Goal: Task Accomplishment & Management: Complete application form

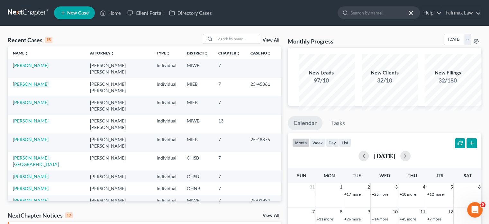
click at [43, 87] on link "[PERSON_NAME]" at bounding box center [31, 83] width 36 height 5
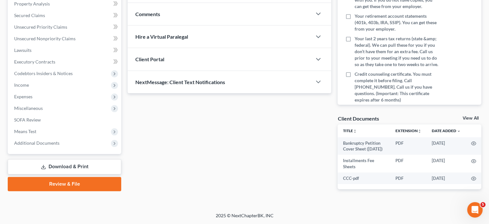
scroll to position [175, 0]
click at [29, 87] on span "Income" at bounding box center [21, 84] width 15 height 5
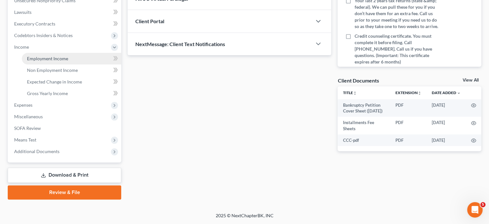
click at [59, 64] on link "Employment Income" at bounding box center [71, 59] width 99 height 12
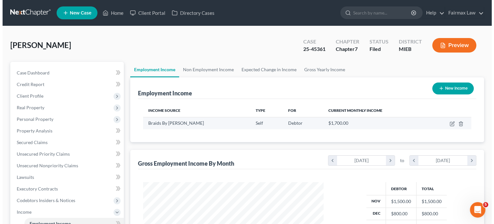
scroll to position [143, 193]
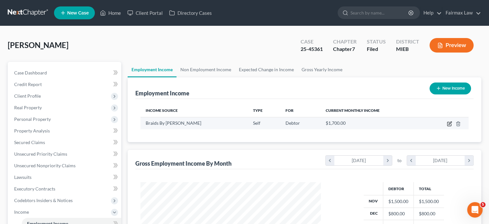
click at [449, 124] on icon "button" at bounding box center [450, 122] width 3 height 3
select select "1"
select select "23"
select select "0"
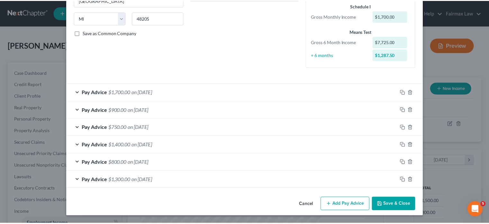
scroll to position [197, 0]
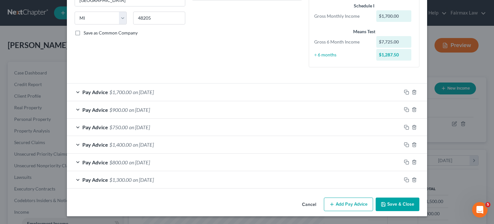
click at [321, 200] on button "Cancel" at bounding box center [309, 204] width 24 height 13
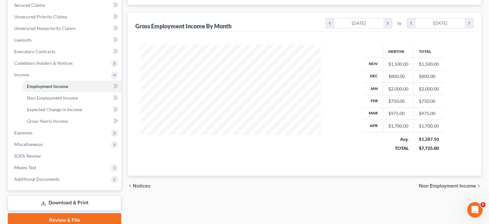
scroll to position [137, 0]
click at [70, 100] on span "Non Employment Income" at bounding box center [52, 97] width 51 height 5
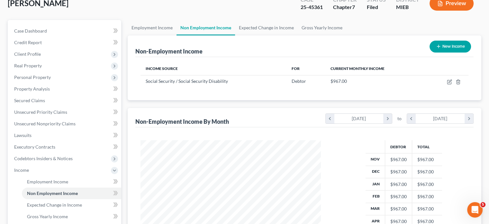
scroll to position [40, 0]
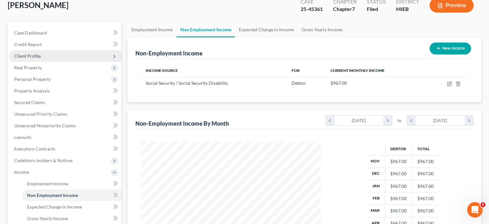
click at [23, 59] on span "Client Profile" at bounding box center [27, 55] width 27 height 5
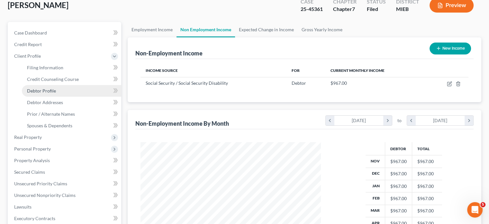
click at [57, 97] on link "Debtor Profile" at bounding box center [71, 91] width 99 height 12
select select "0"
select select "2"
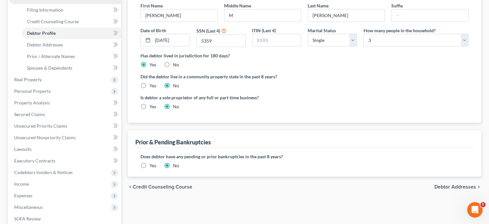
scroll to position [98, 0]
click at [54, 70] on span "Spouses & Dependents" at bounding box center [49, 67] width 45 height 5
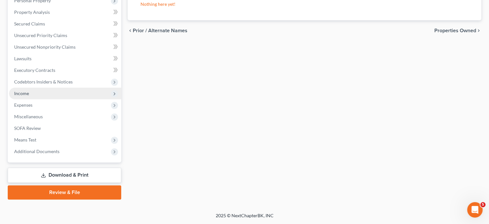
scroll to position [211, 0]
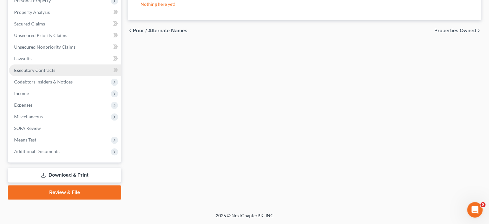
click at [55, 73] on span "Executory Contracts" at bounding box center [34, 69] width 41 height 5
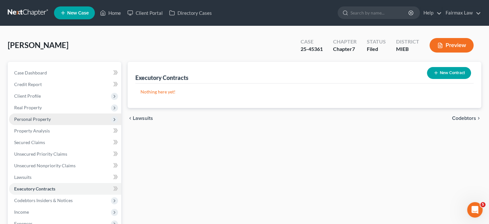
click at [63, 125] on span "Personal Property" at bounding box center [65, 119] width 112 height 12
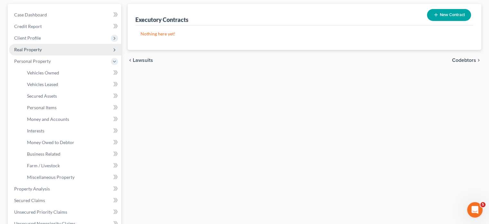
scroll to position [81, 0]
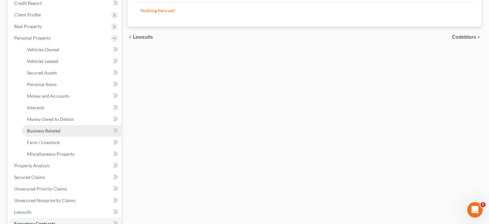
click at [73, 136] on link "Business Related" at bounding box center [71, 131] width 99 height 12
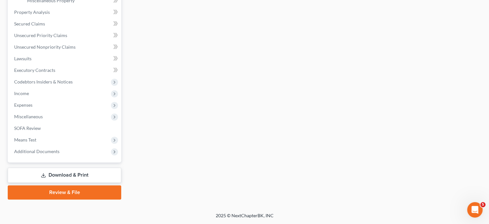
scroll to position [297, 0]
click at [60, 122] on span "Miscellaneous" at bounding box center [65, 117] width 112 height 12
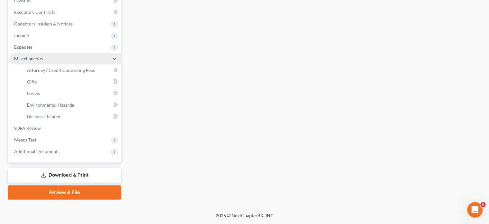
scroll to position [274, 0]
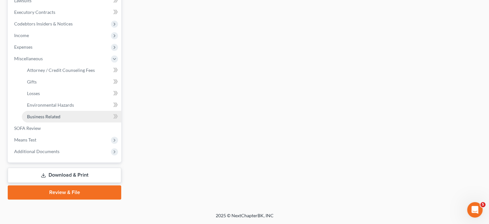
click at [90, 111] on link "Business Related" at bounding box center [71, 117] width 99 height 12
click at [46, 148] on span "Additional Documents" at bounding box center [36, 150] width 45 height 5
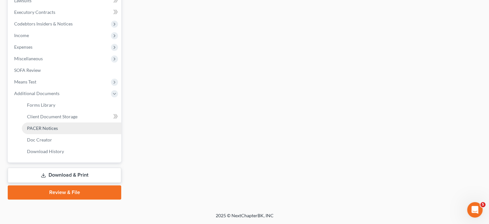
click at [58, 125] on span "PACER Notices" at bounding box center [42, 127] width 31 height 5
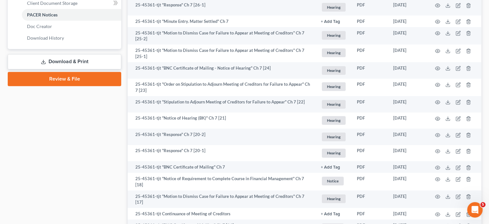
scroll to position [296, 0]
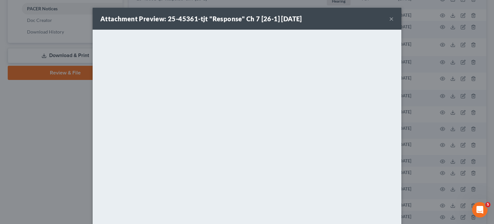
click at [394, 23] on button "×" at bounding box center [391, 19] width 5 height 8
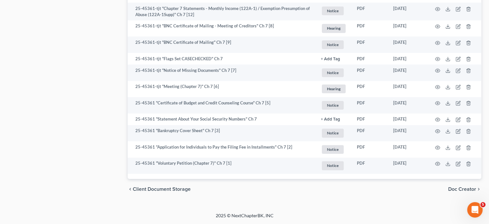
scroll to position [619, 0]
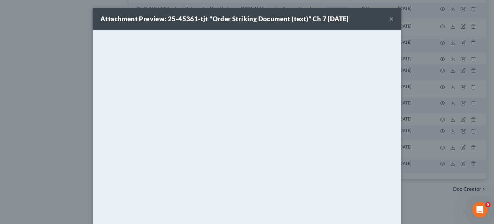
click at [394, 22] on button "×" at bounding box center [391, 19] width 5 height 8
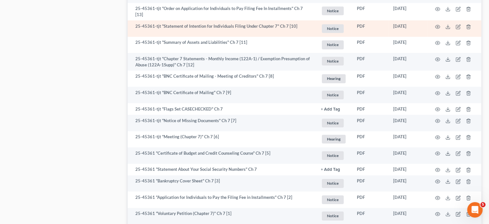
scroll to position [549, 0]
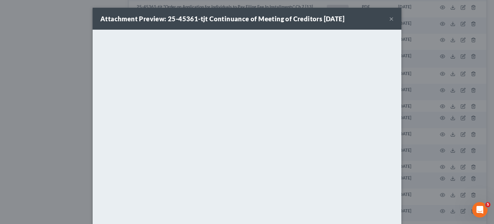
click at [394, 23] on button "×" at bounding box center [391, 19] width 5 height 8
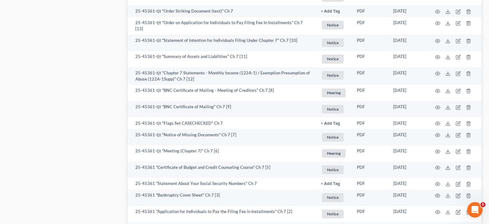
scroll to position [540, 0]
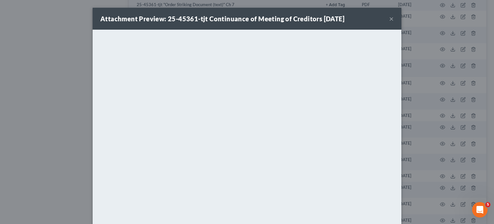
click at [394, 23] on button "×" at bounding box center [391, 19] width 5 height 8
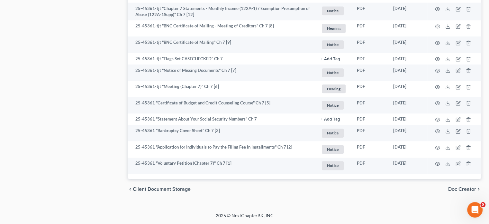
scroll to position [727, 0]
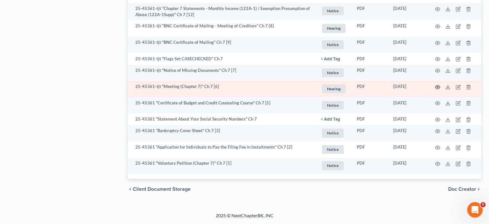
click at [435, 89] on icon "button" at bounding box center [437, 86] width 5 height 5
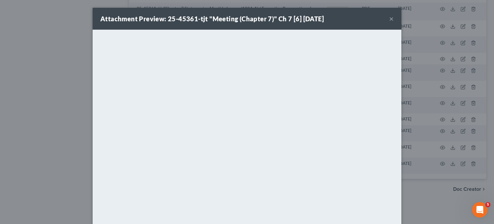
click at [394, 22] on button "×" at bounding box center [391, 19] width 5 height 8
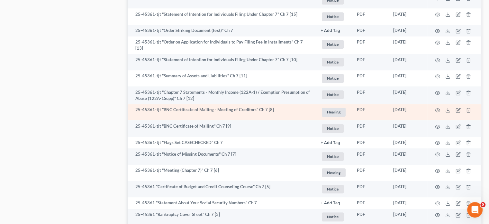
scroll to position [516, 0]
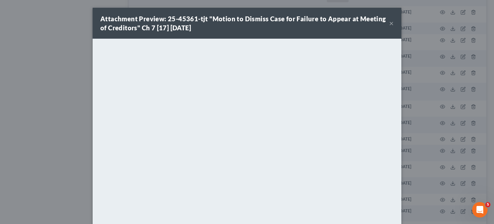
click at [394, 27] on button "×" at bounding box center [391, 23] width 5 height 8
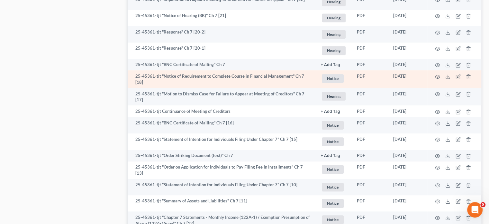
scroll to position [392, 0]
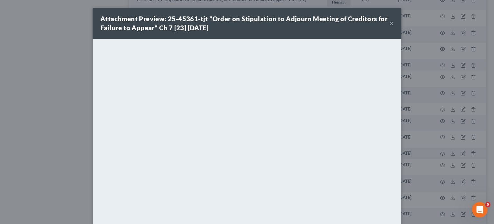
click at [394, 27] on button "×" at bounding box center [391, 23] width 5 height 8
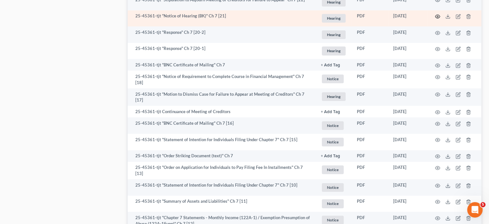
click at [435, 19] on icon "button" at bounding box center [437, 16] width 5 height 5
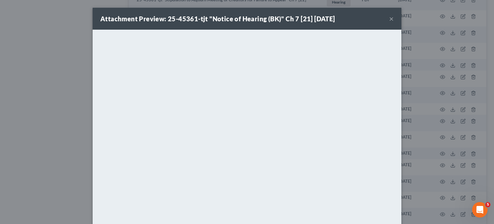
click at [394, 23] on button "×" at bounding box center [391, 19] width 5 height 8
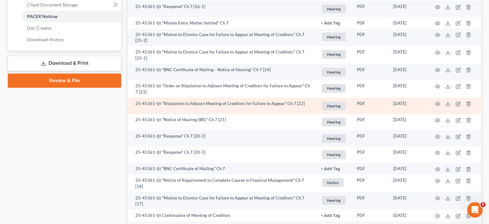
scroll to position [288, 0]
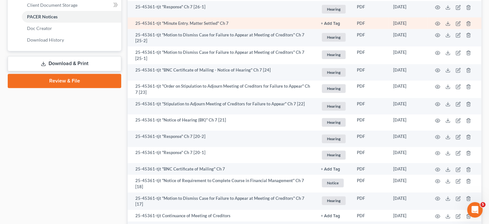
click at [432, 29] on td at bounding box center [455, 23] width 54 height 12
click at [428, 29] on td at bounding box center [455, 23] width 54 height 12
click at [436, 25] on icon "button" at bounding box center [438, 24] width 5 height 4
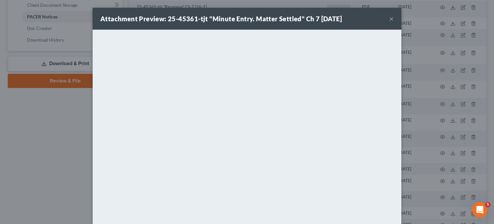
click at [394, 23] on button "×" at bounding box center [391, 19] width 5 height 8
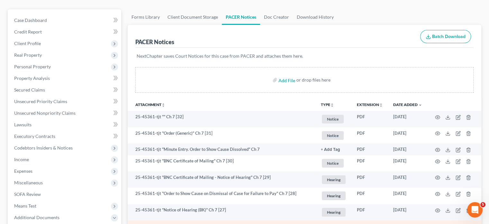
scroll to position [0, 0]
